Goal: Task Accomplishment & Management: Use online tool/utility

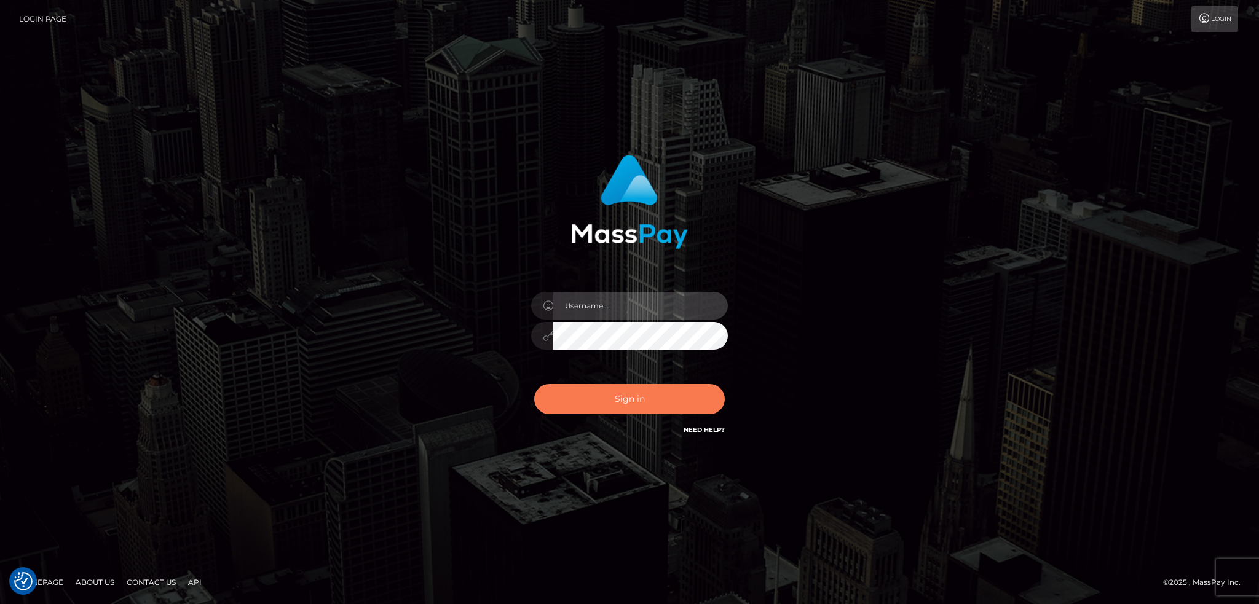
type input "alexstef"
click at [605, 388] on button "Sign in" at bounding box center [629, 399] width 191 height 30
click at [606, 388] on button "Sign in" at bounding box center [629, 399] width 191 height 30
type input "alexstef"
click at [610, 390] on button "Sign in" at bounding box center [629, 399] width 191 height 30
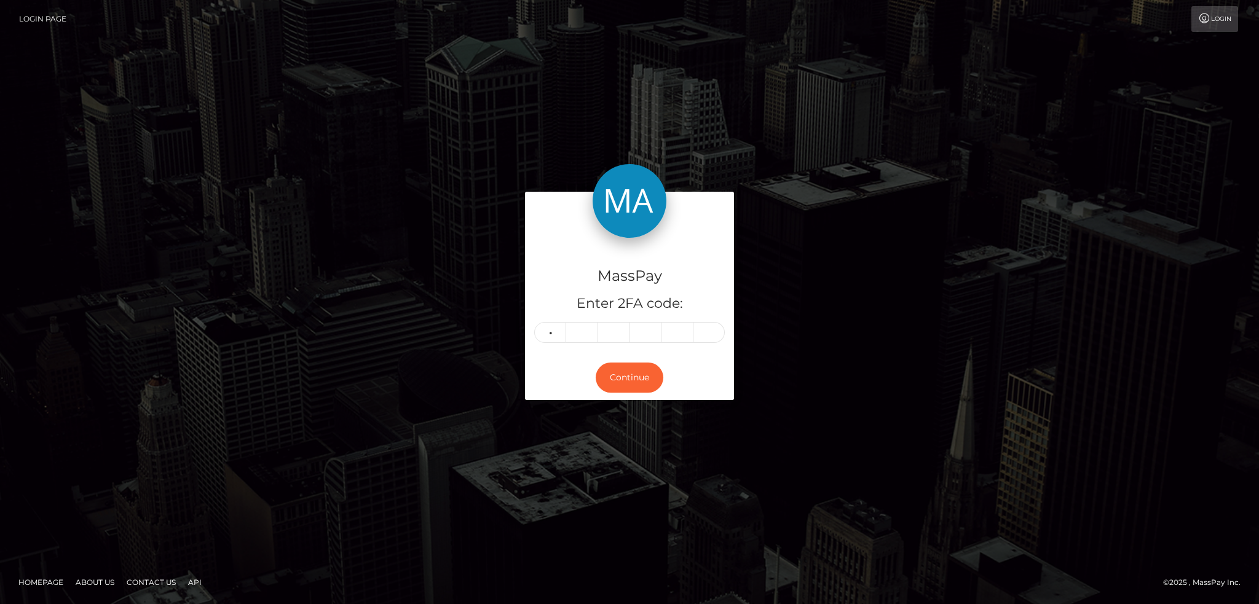
type input "6"
type input "0"
type input "9"
type input "0"
type input "3"
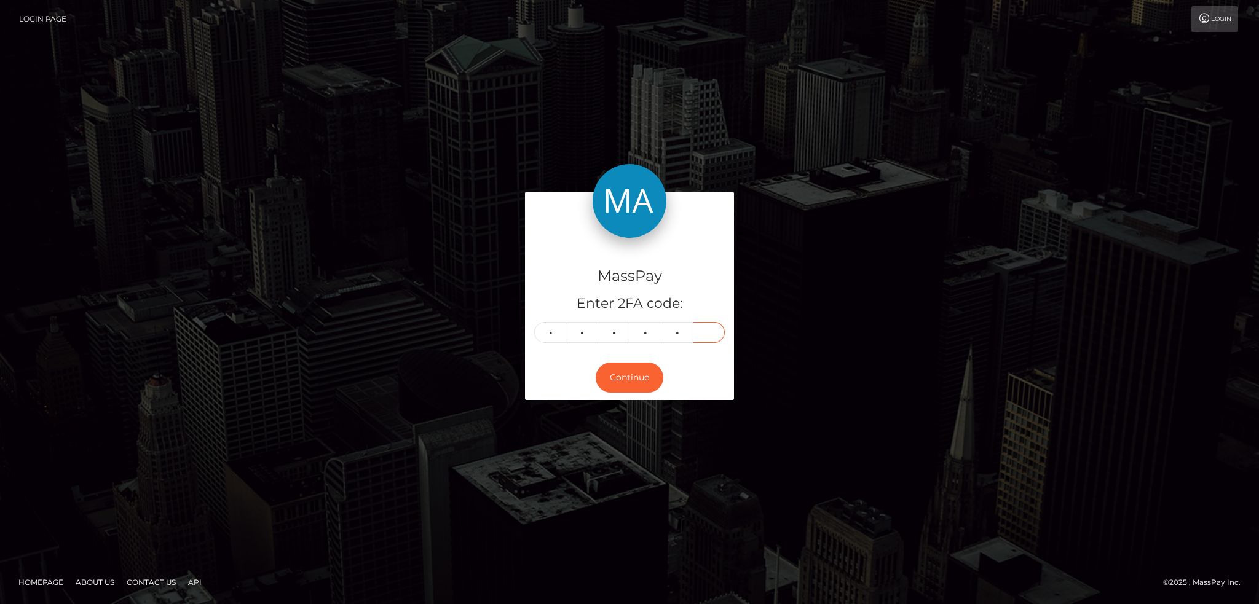
type input "2"
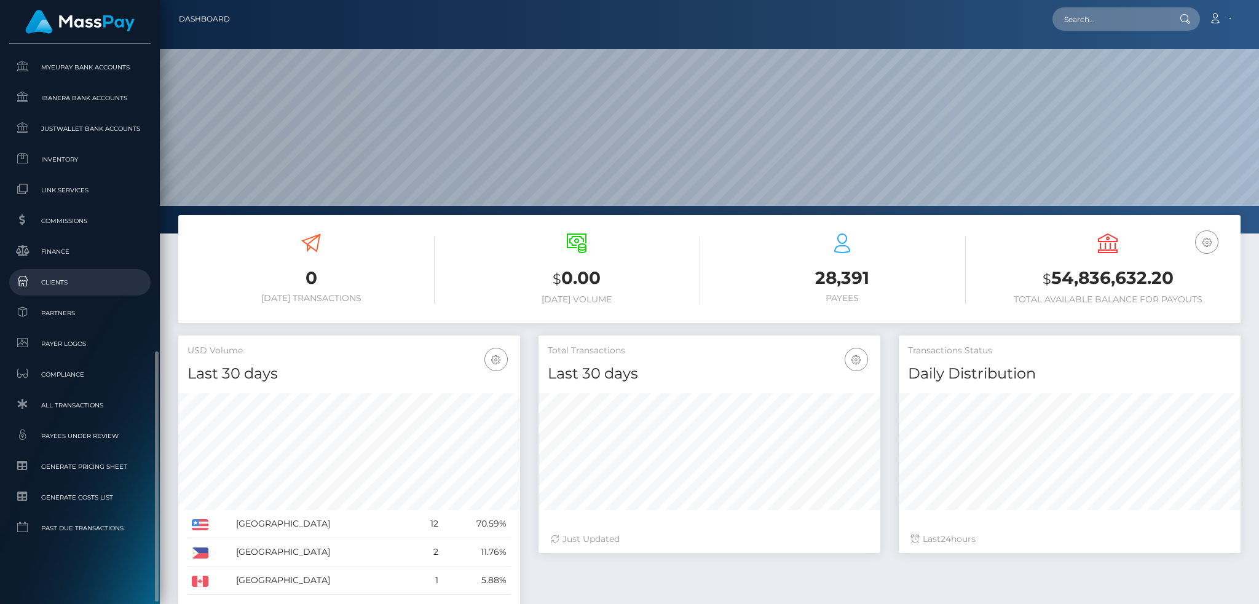
click at [90, 277] on span "Clients" at bounding box center [80, 282] width 132 height 14
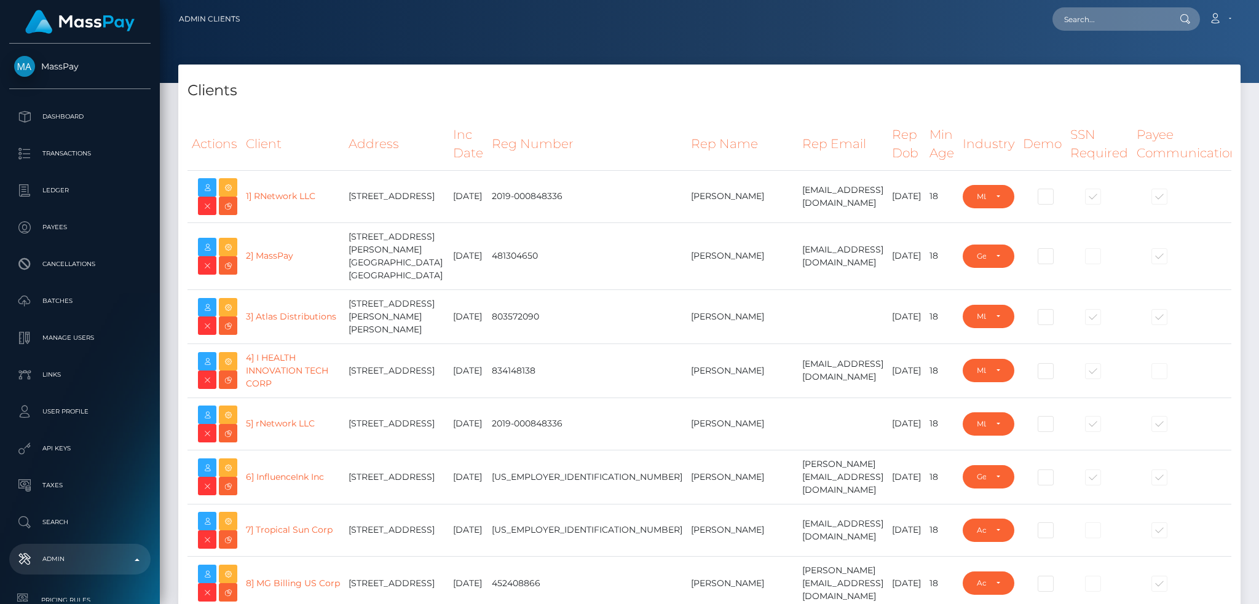
select select "223"
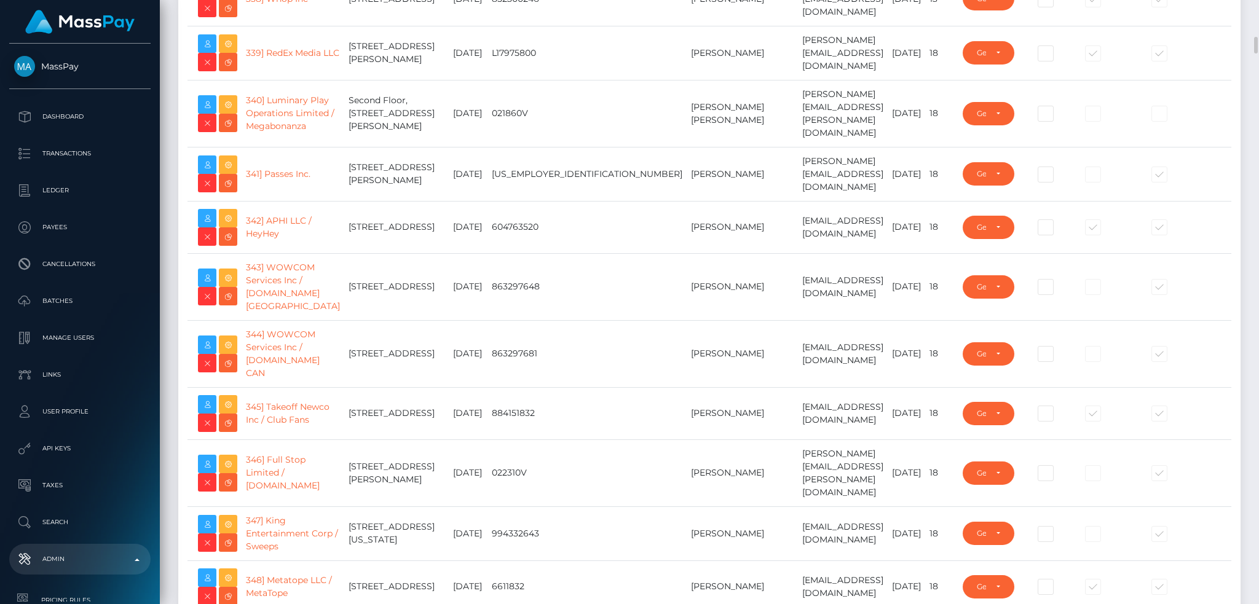
scroll to position [18848, 0]
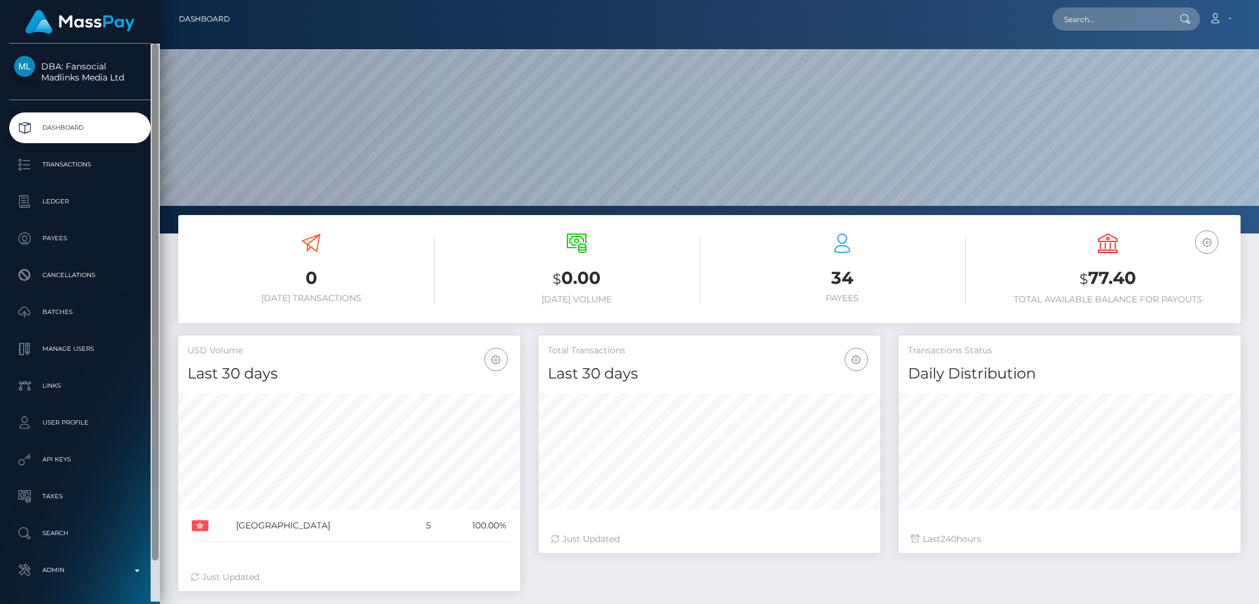
scroll to position [218, 341]
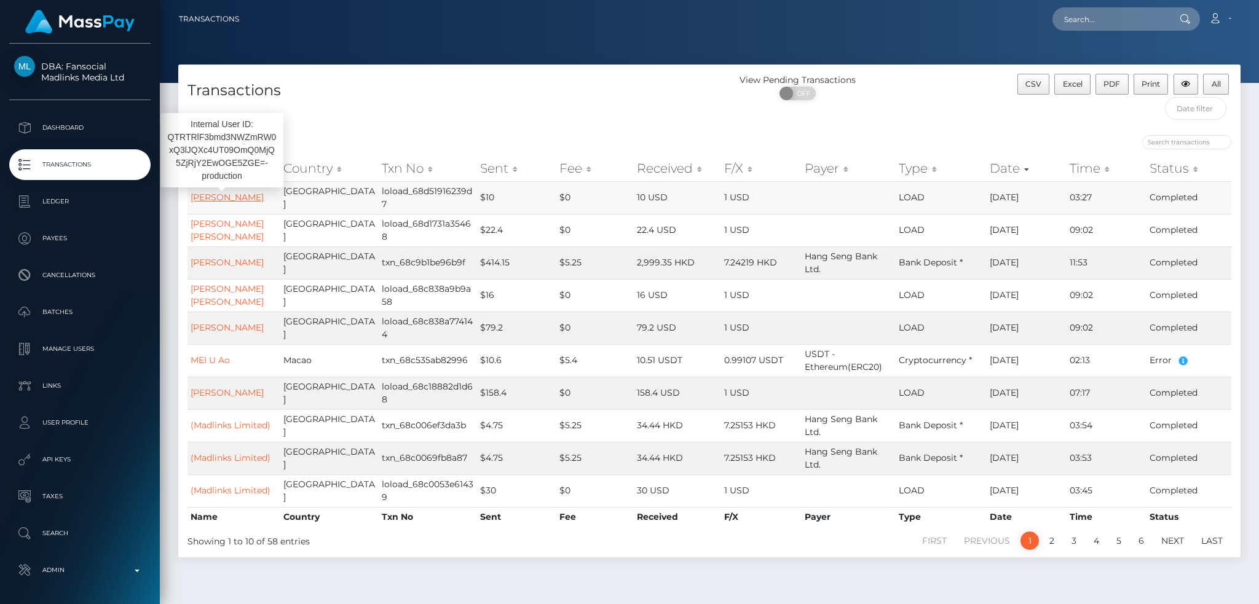
click at [230, 199] on link "Hoi Shan CHUI" at bounding box center [227, 197] width 73 height 11
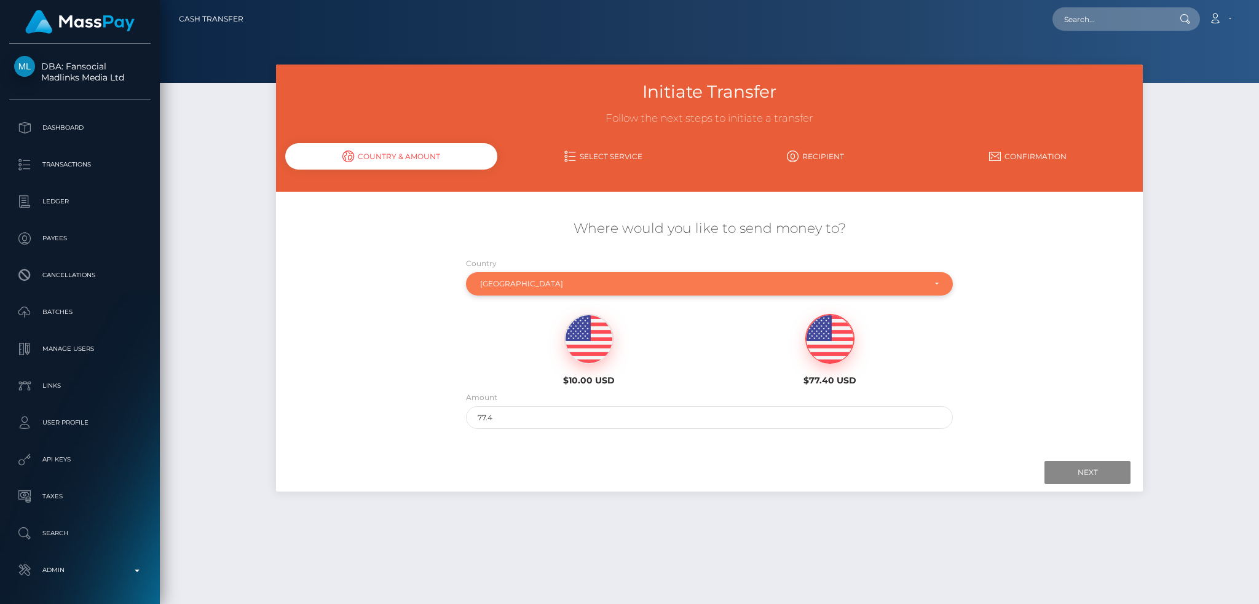
click at [581, 276] on div "[GEOGRAPHIC_DATA]" at bounding box center [709, 283] width 487 height 23
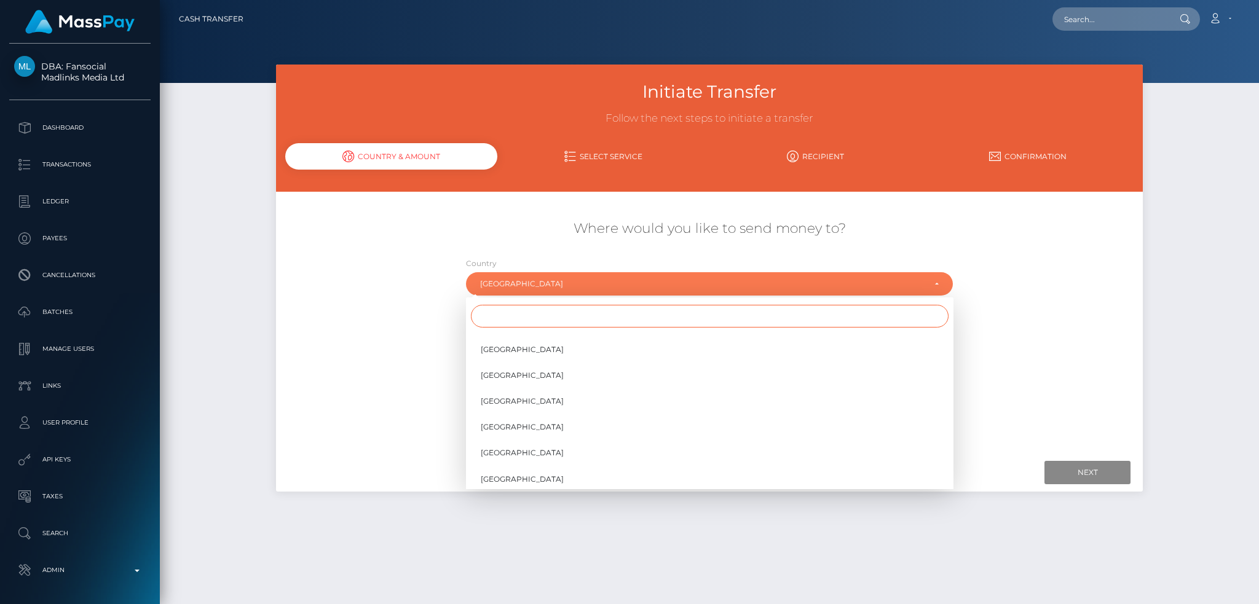
click at [502, 309] on input "Search" at bounding box center [710, 316] width 478 height 23
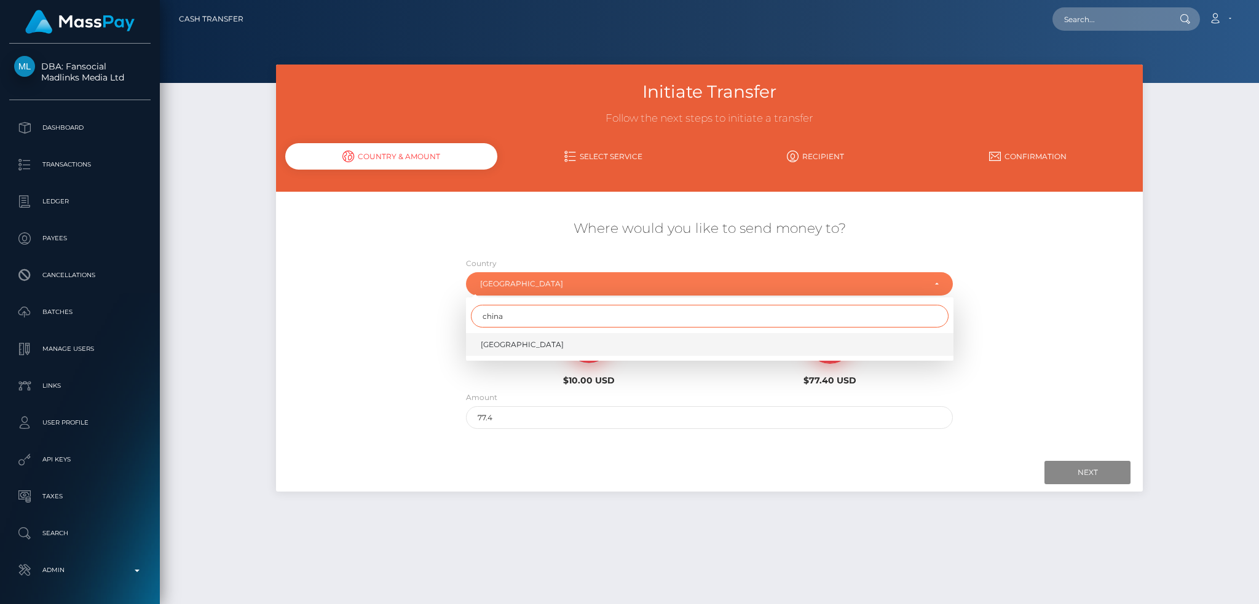
type input "china"
click at [542, 346] on link "[GEOGRAPHIC_DATA]" at bounding box center [709, 344] width 487 height 23
select select "CHN"
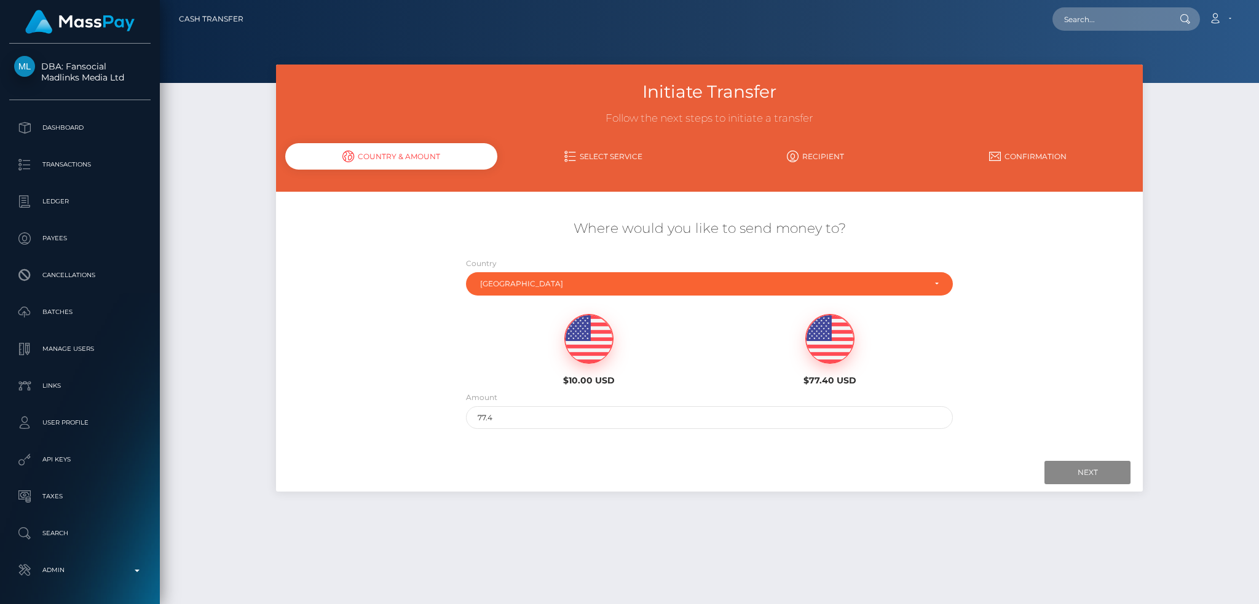
click at [583, 339] on img at bounding box center [589, 339] width 48 height 49
type input "10"
click at [1084, 471] on input "Next" at bounding box center [1087, 472] width 86 height 23
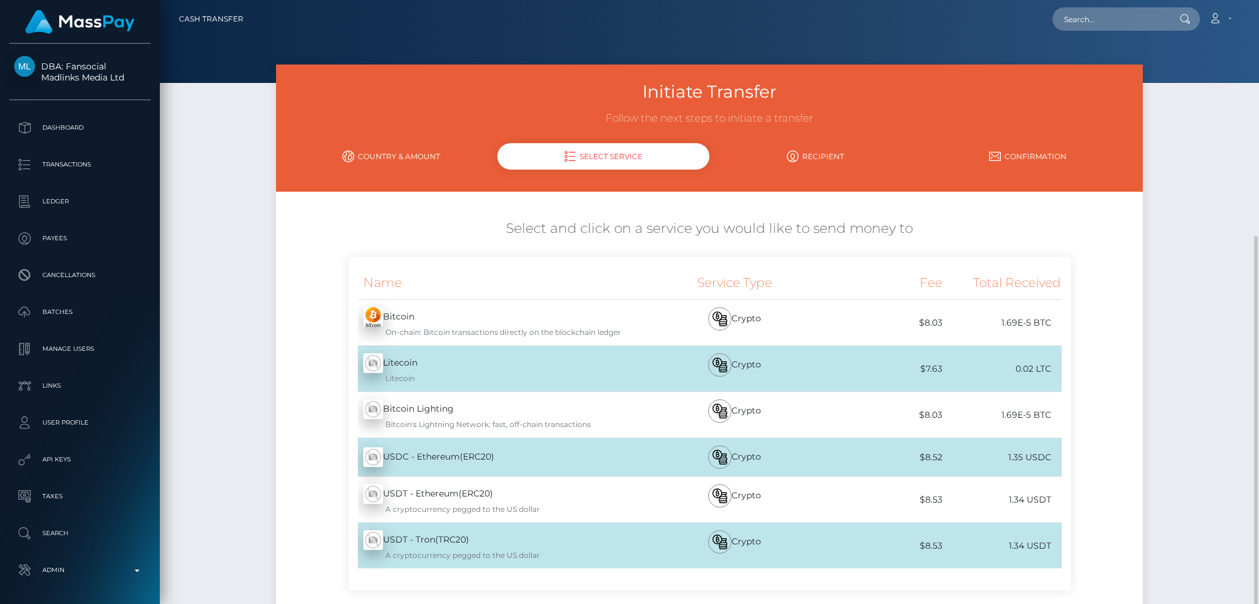
scroll to position [129, 0]
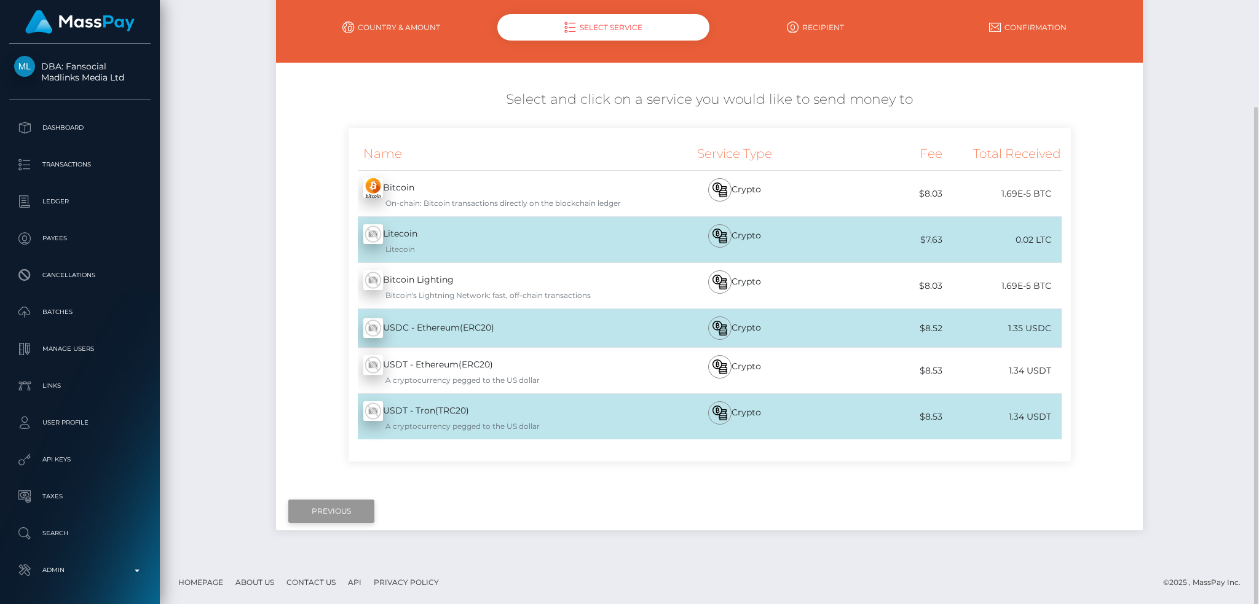
click at [332, 510] on input "Previous" at bounding box center [331, 511] width 86 height 23
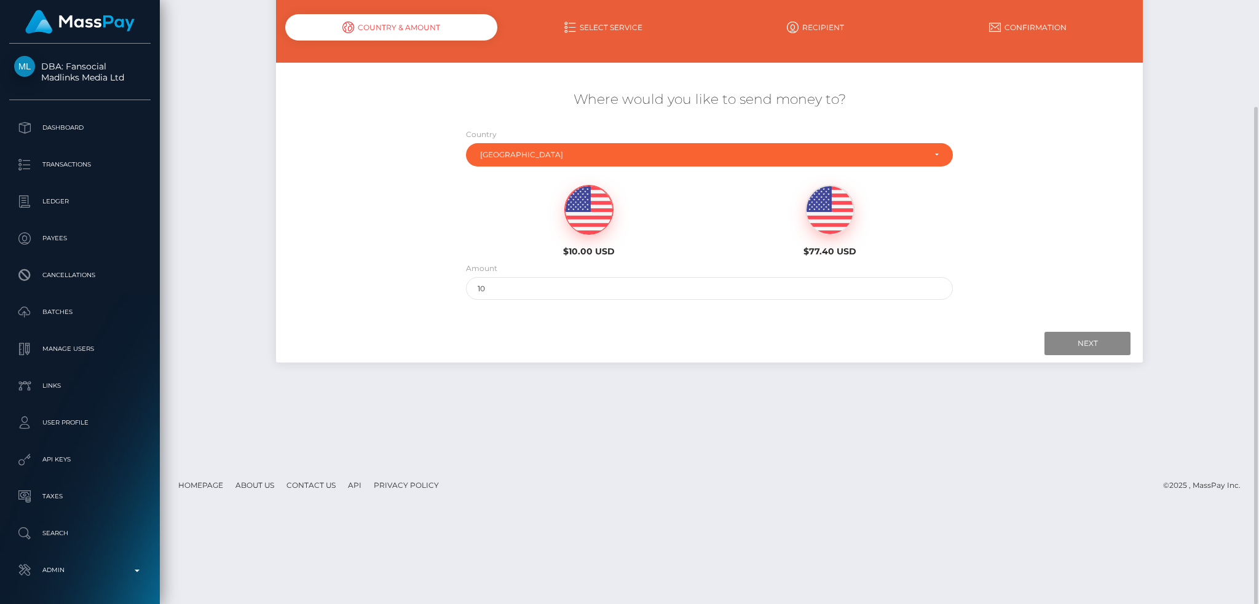
scroll to position [0, 0]
